Goal: Task Accomplishment & Management: Manage account settings

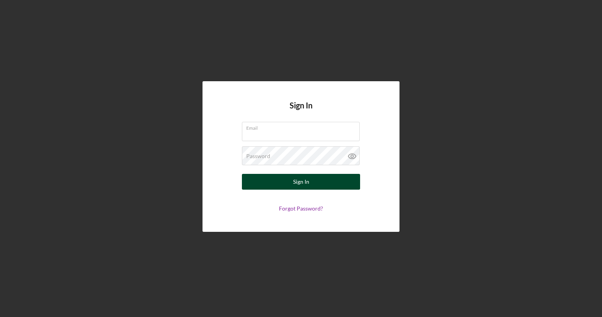
type input "[EMAIL_ADDRESS][DOMAIN_NAME]"
click at [264, 178] on button "Sign In" at bounding box center [301, 182] width 118 height 16
